Goal: Find specific page/section: Find specific page/section

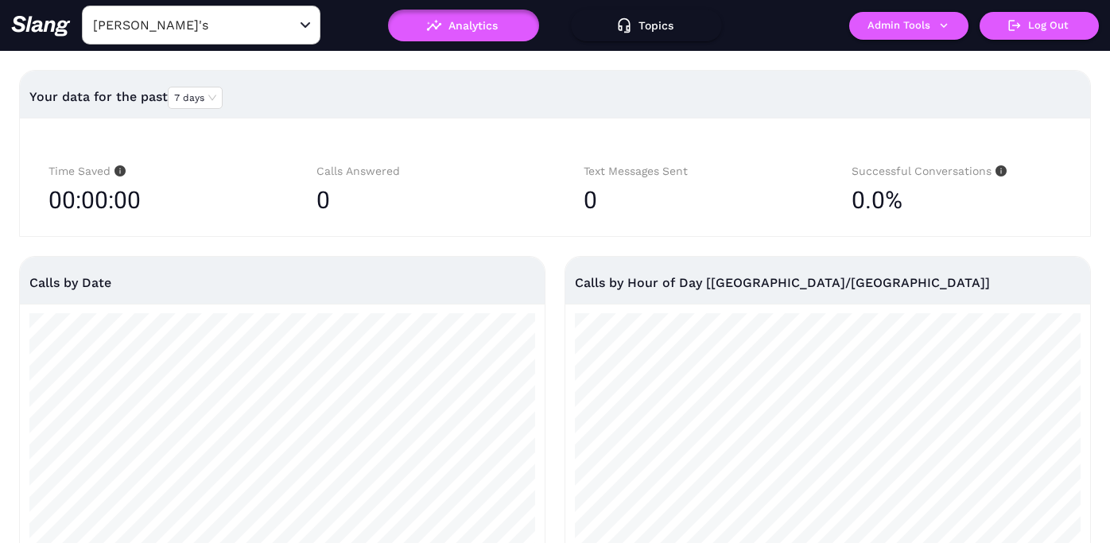
click at [193, 28] on input "[PERSON_NAME]'s" at bounding box center [176, 25] width 175 height 25
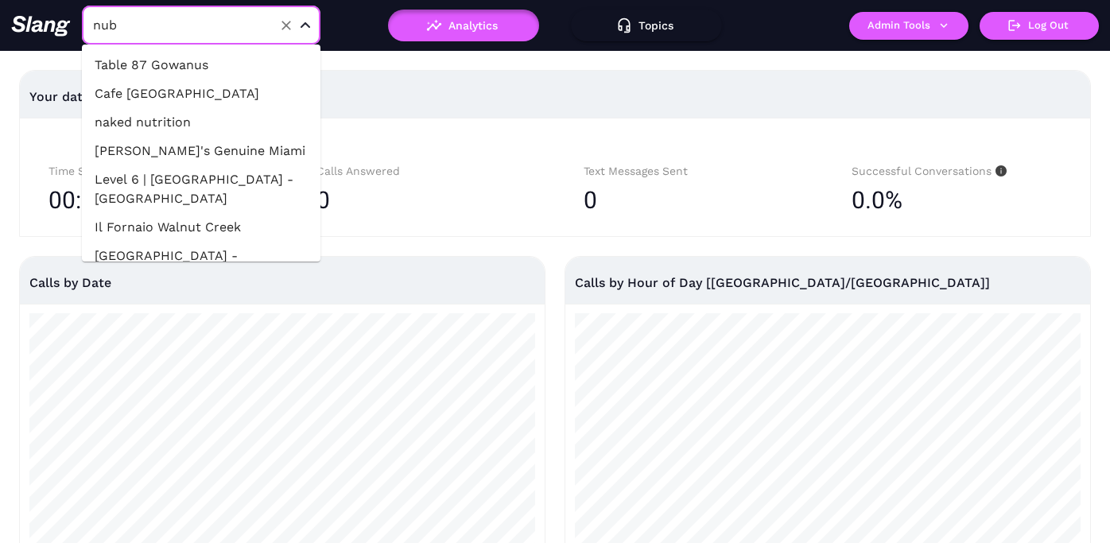
type input "nube"
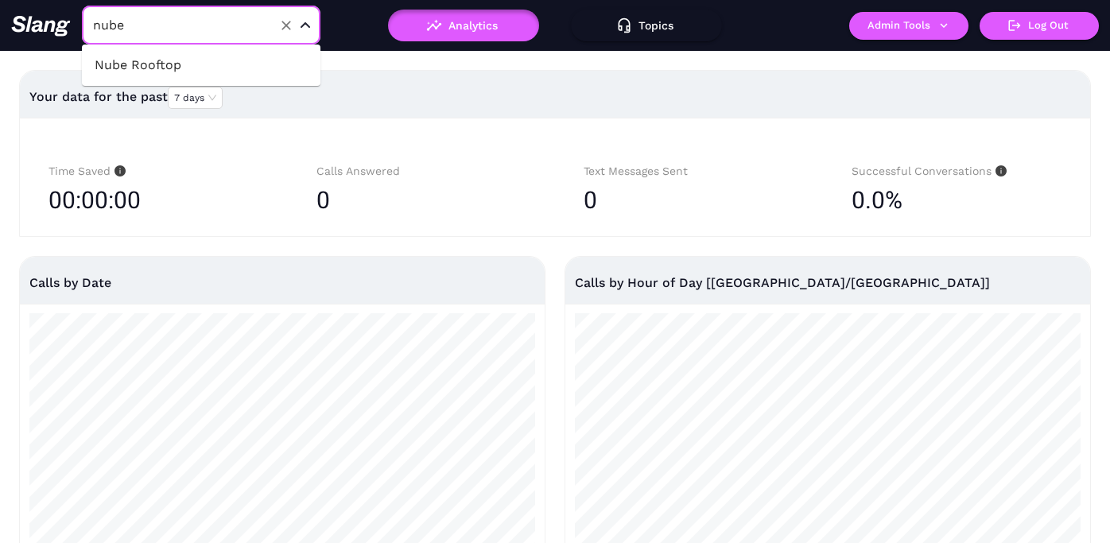
click at [203, 56] on li "Nube Rooftop" at bounding box center [201, 65] width 238 height 29
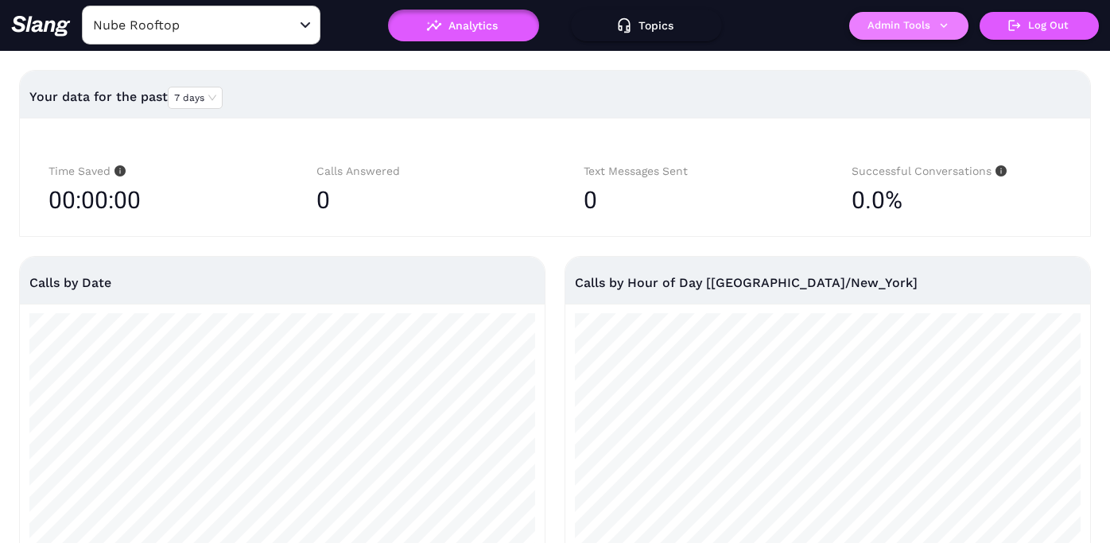
click at [918, 29] on button "Admin Tools" at bounding box center [908, 26] width 119 height 28
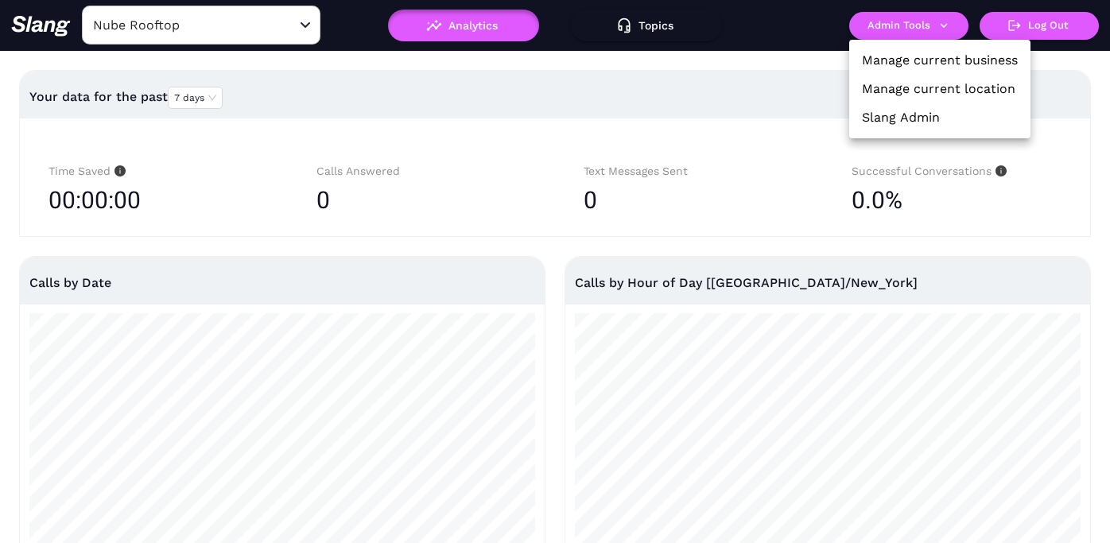
click at [913, 57] on link "Manage current business" at bounding box center [940, 60] width 156 height 19
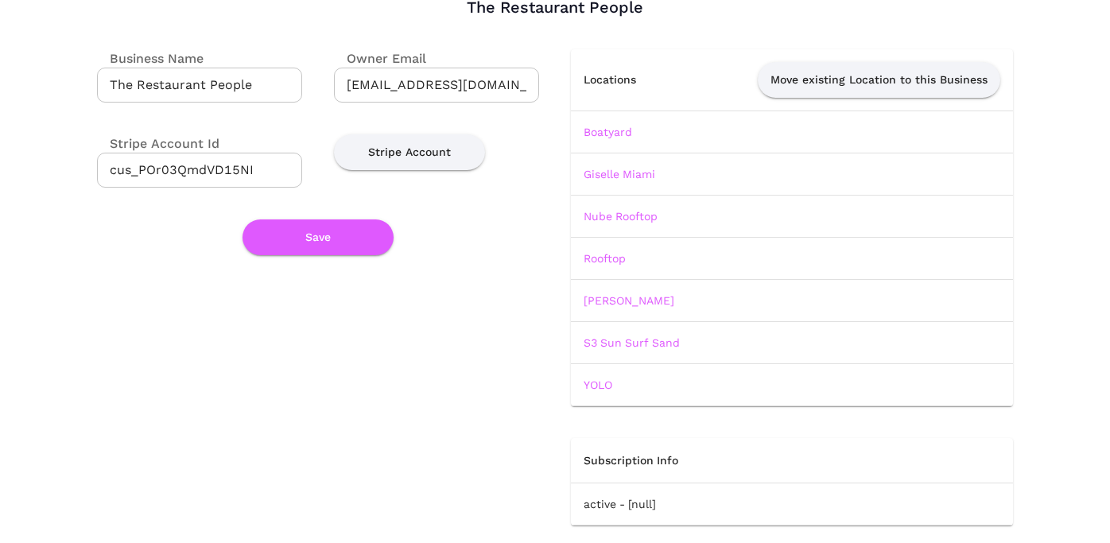
scroll to position [109, 0]
